Goal: Information Seeking & Learning: Check status

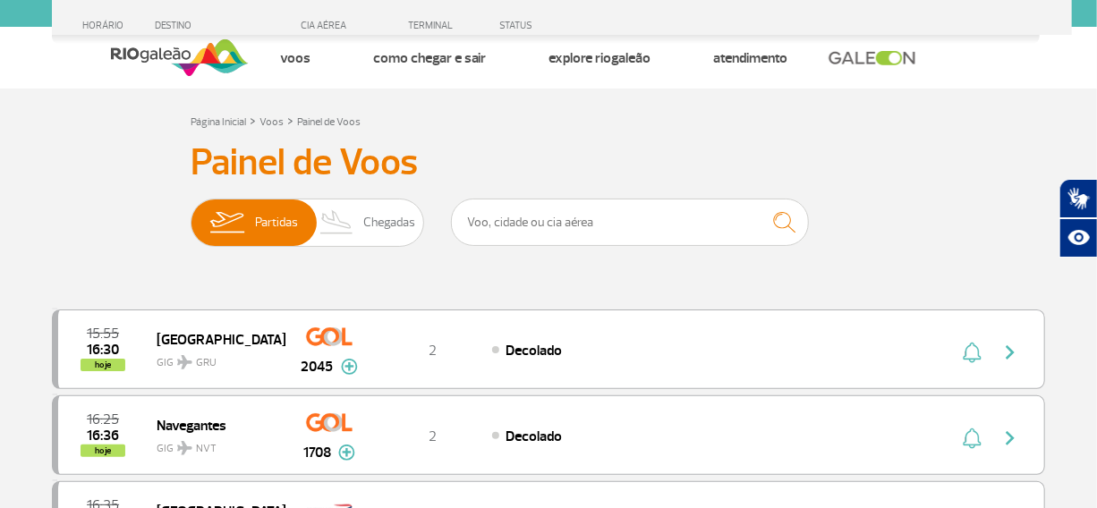
scroll to position [1892, 0]
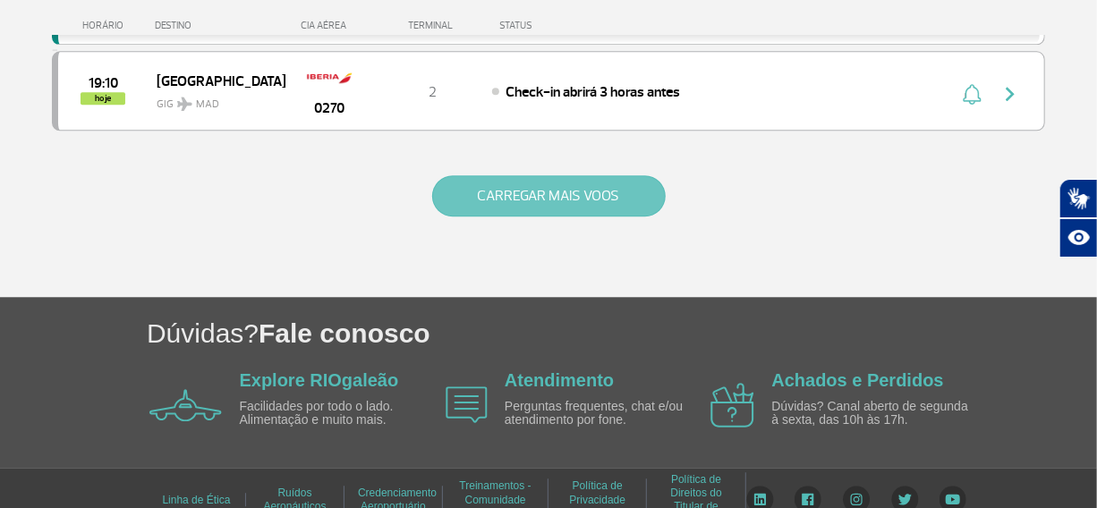
click at [574, 196] on button "CARREGAR MAIS VOOS" at bounding box center [549, 195] width 234 height 41
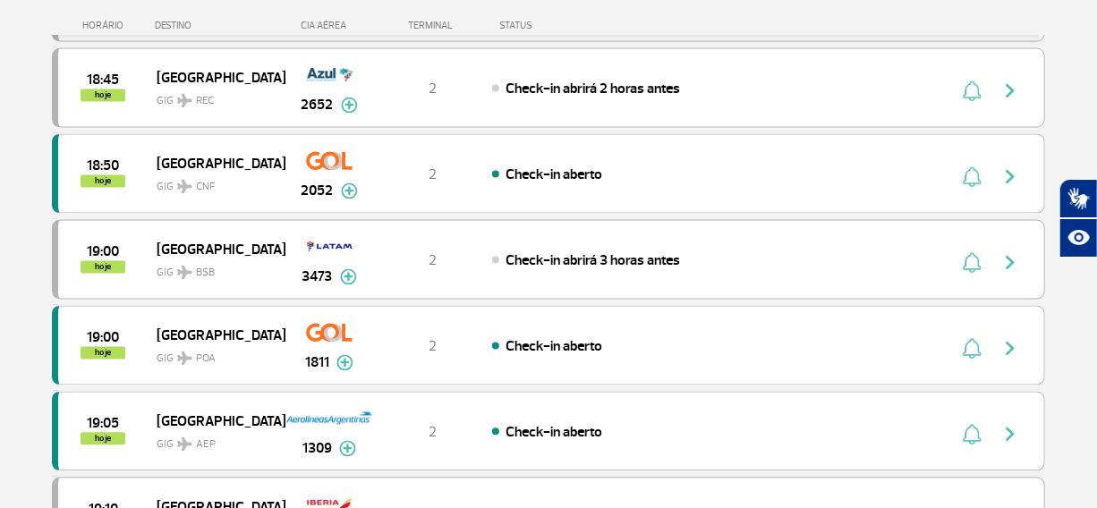
scroll to position [1627, 0]
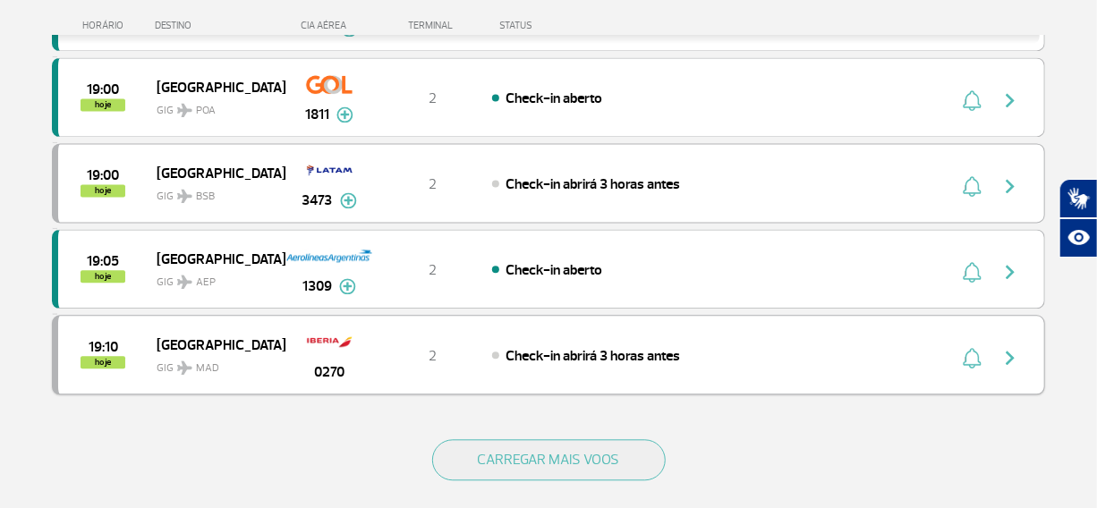
click at [1005, 353] on img "button" at bounding box center [1009, 357] width 21 height 21
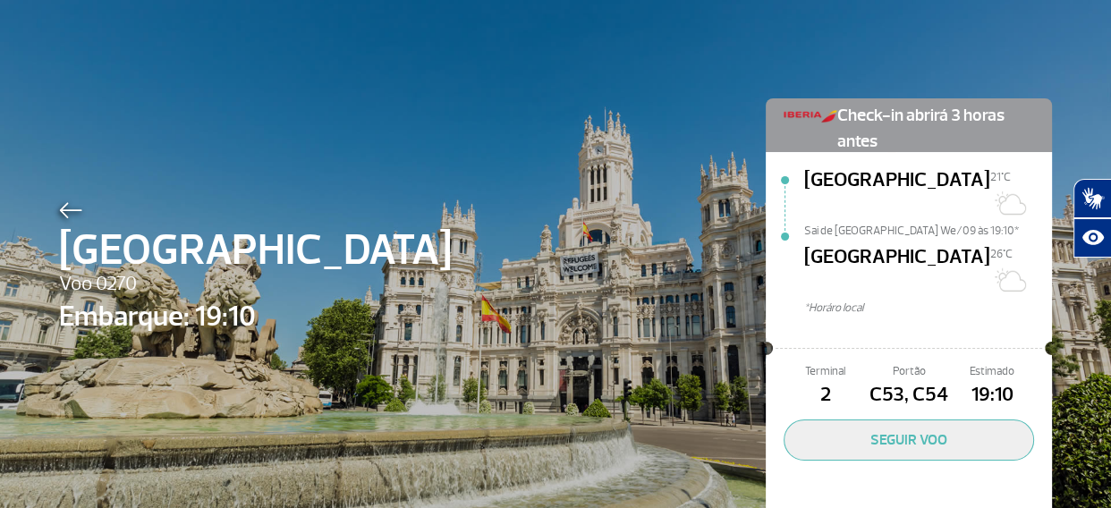
click at [62, 208] on img at bounding box center [70, 210] width 23 height 16
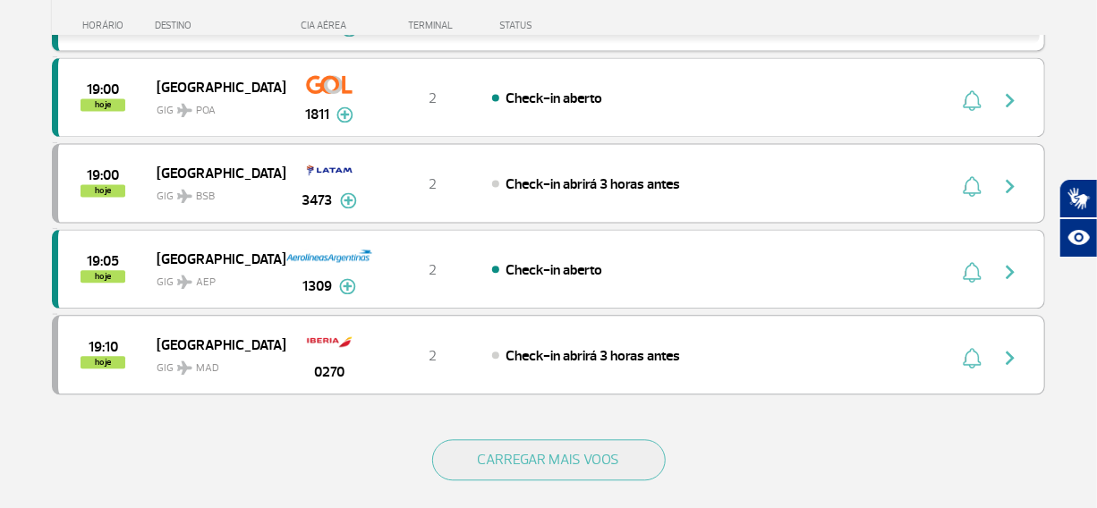
scroll to position [1789, 0]
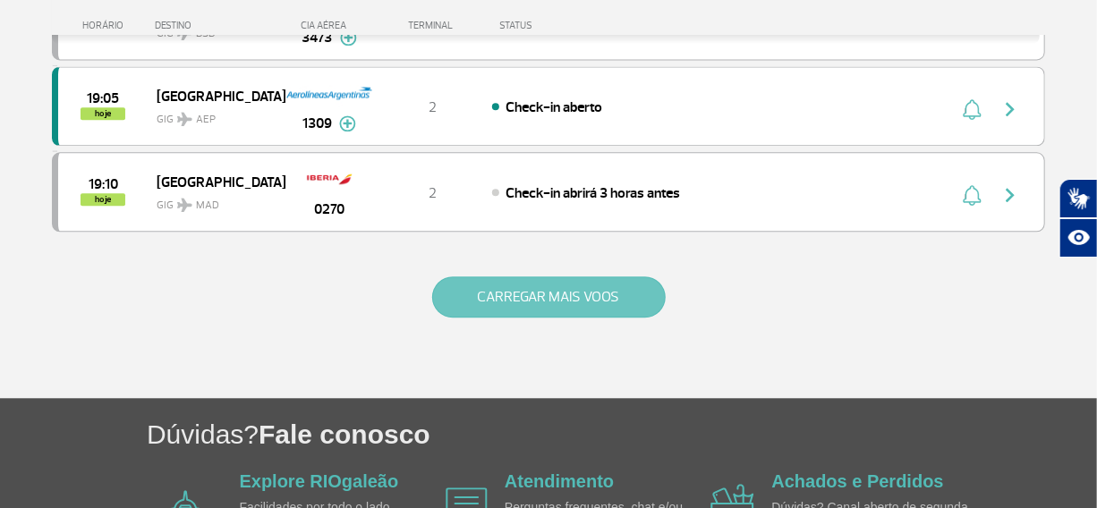
click at [545, 285] on button "CARREGAR MAIS VOOS" at bounding box center [549, 296] width 234 height 41
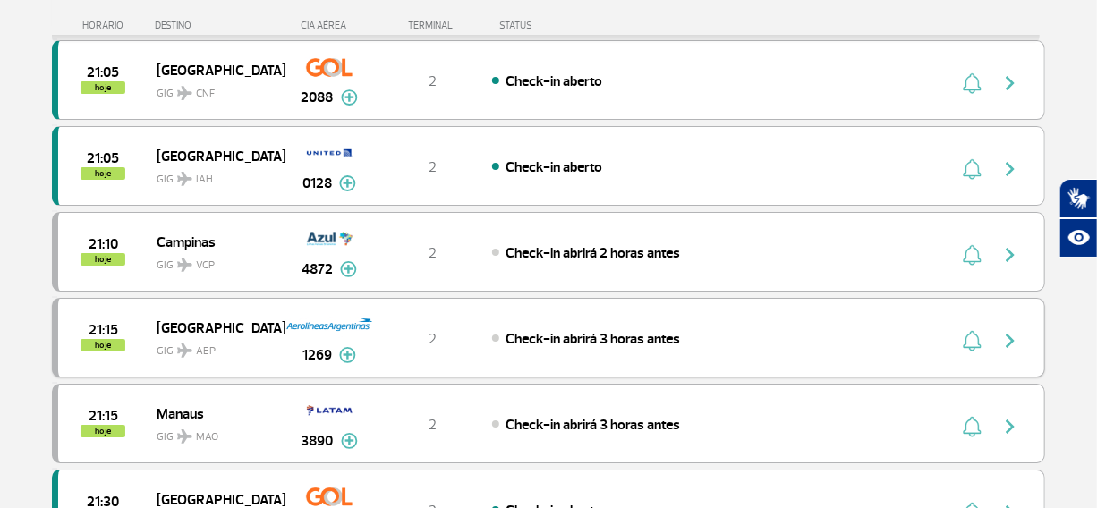
scroll to position [2927, 0]
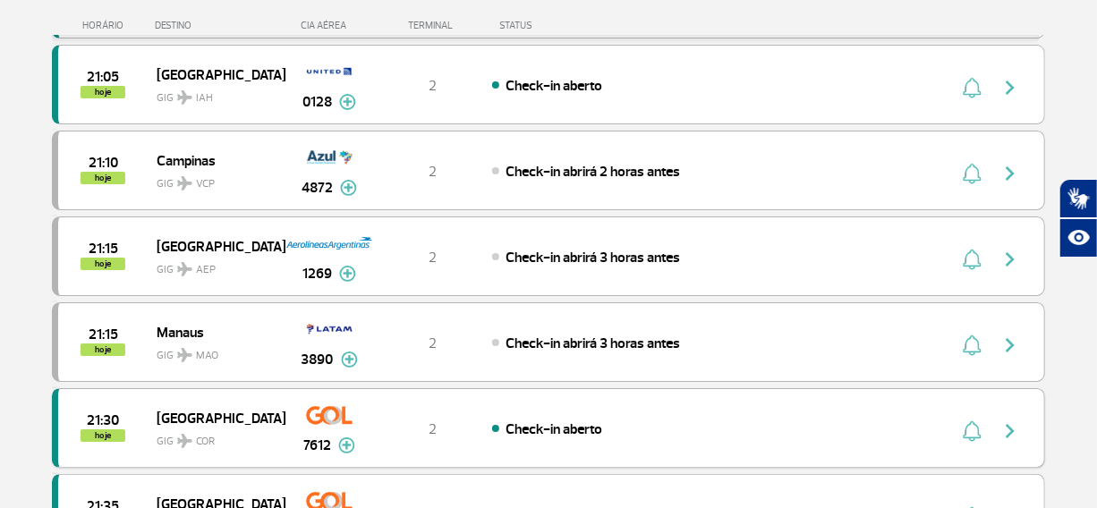
click at [1008, 421] on img "button" at bounding box center [1009, 431] width 21 height 21
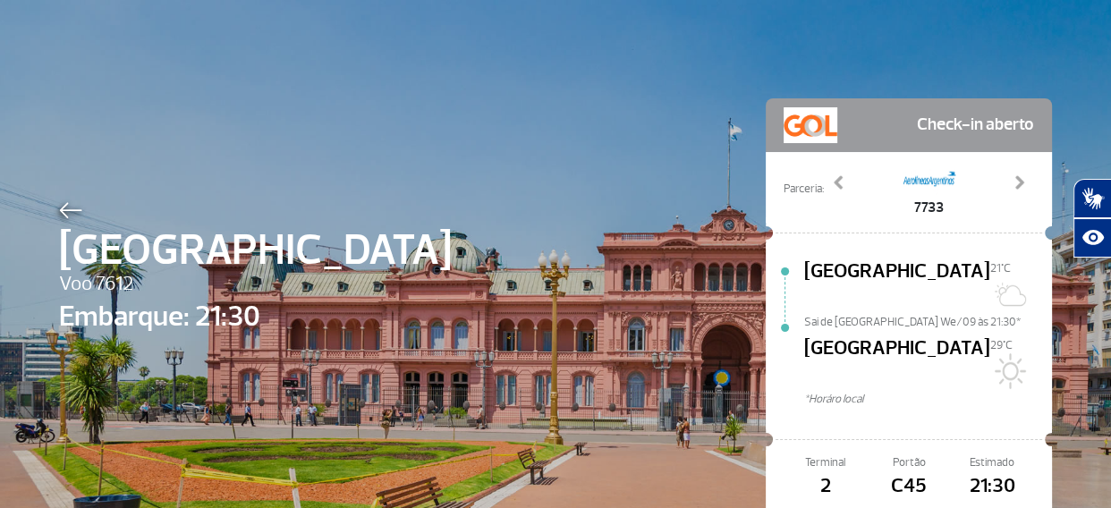
click at [63, 210] on img at bounding box center [70, 210] width 23 height 16
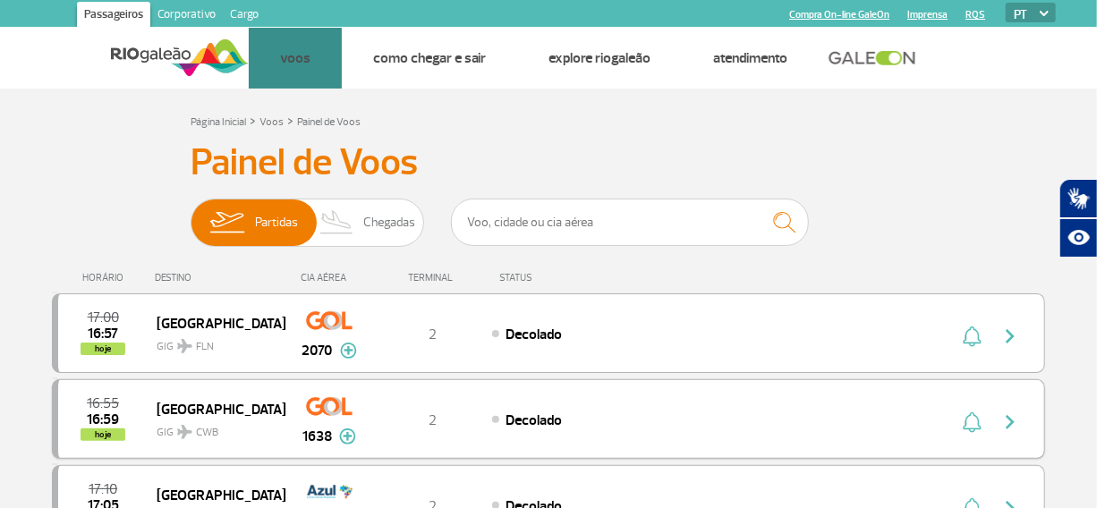
scroll to position [243, 0]
